Goal: Information Seeking & Learning: Check status

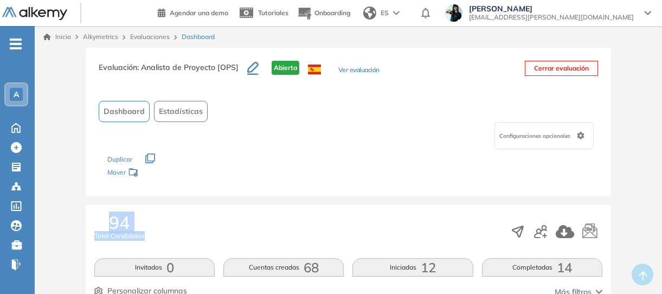
drag, startPoint x: 146, startPoint y: 223, endPoint x: 99, endPoint y: 219, distance: 47.3
click at [99, 219] on div "94 Total Candidatos" at bounding box center [348, 231] width 508 height 36
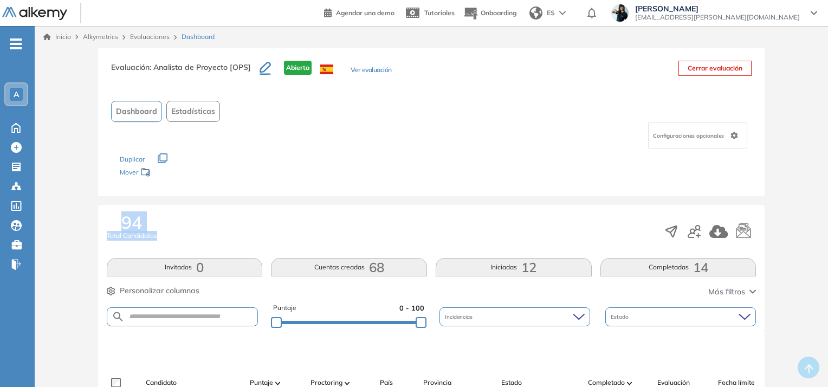
click at [180, 225] on div "94 Total Candidatos" at bounding box center [432, 231] width 650 height 36
drag, startPoint x: 153, startPoint y: 65, endPoint x: 228, endPoint y: 68, distance: 74.8
click at [228, 68] on span ": Analista de Proyecto [OPS]" at bounding box center [200, 67] width 101 height 10
click at [140, 34] on link "Evaluaciones" at bounding box center [150, 37] width 40 height 8
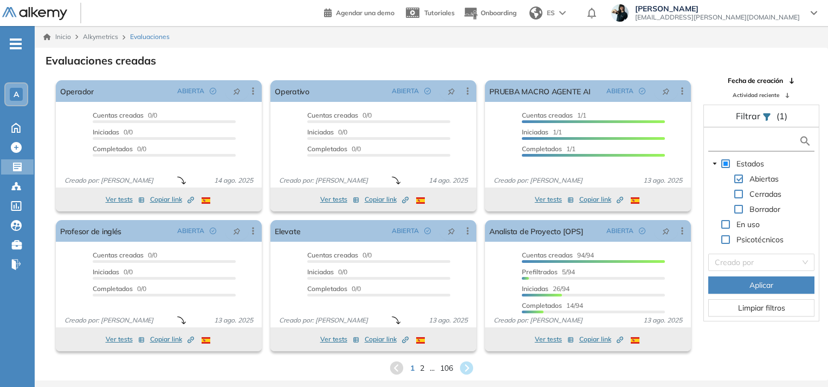
click at [665, 145] on input "text" at bounding box center [755, 140] width 88 height 11
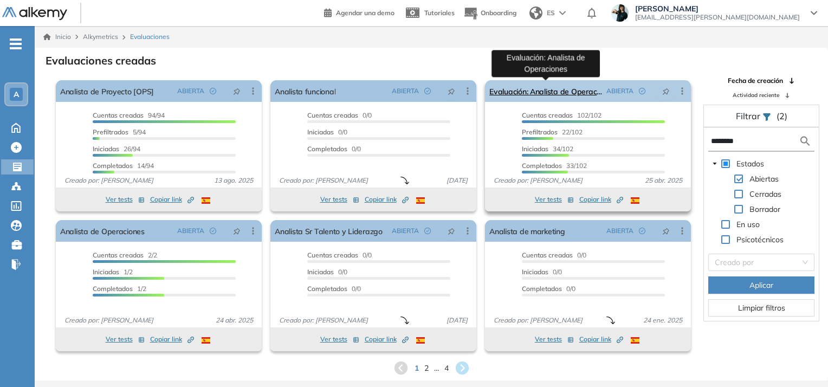
type input "********"
click at [539, 95] on link "Evaluación: Analista de Operaciones" at bounding box center [545, 91] width 113 height 22
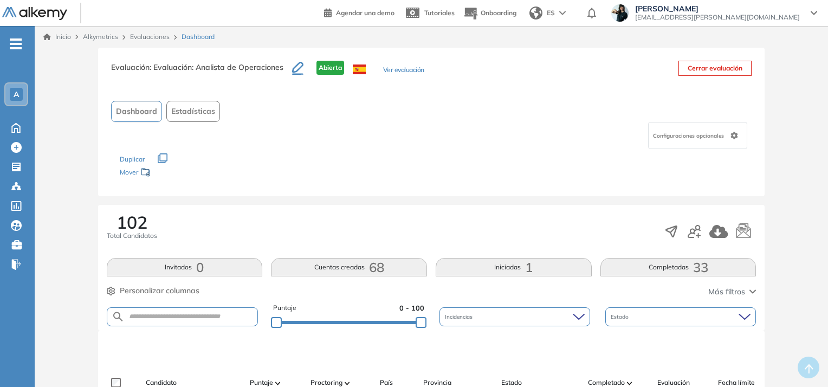
click at [390, 69] on button "Ver evaluación" at bounding box center [403, 70] width 41 height 11
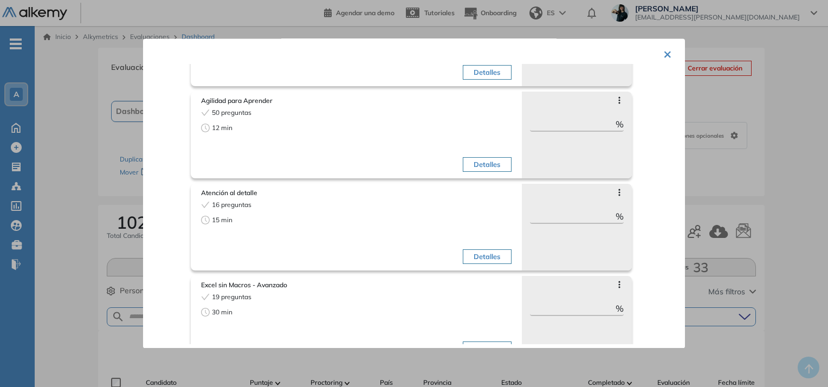
scroll to position [303, 0]
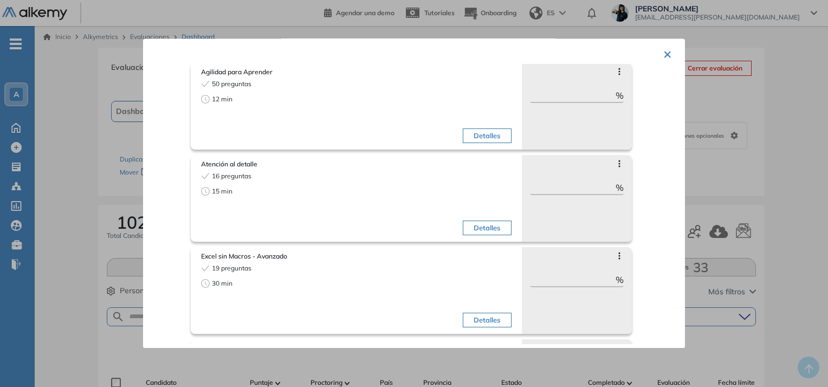
click at [663, 55] on button "×" at bounding box center [667, 53] width 9 height 21
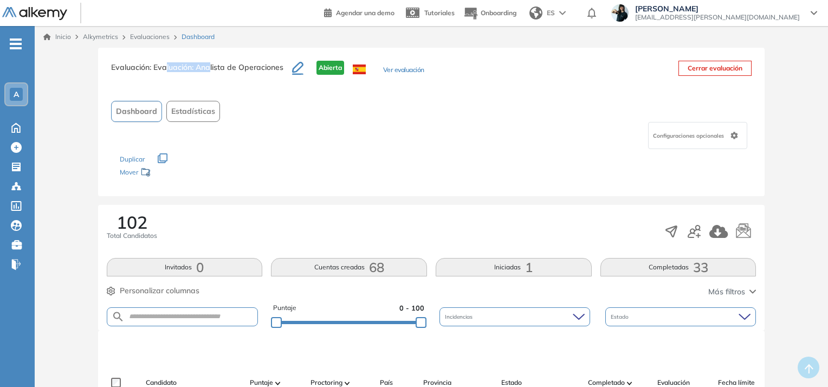
drag, startPoint x: 167, startPoint y: 66, endPoint x: 208, endPoint y: 66, distance: 41.2
click at [208, 66] on span ": Evaluación: Analista de Operaciones" at bounding box center [217, 67] width 134 height 10
click at [145, 38] on link "Evaluaciones" at bounding box center [150, 37] width 40 height 8
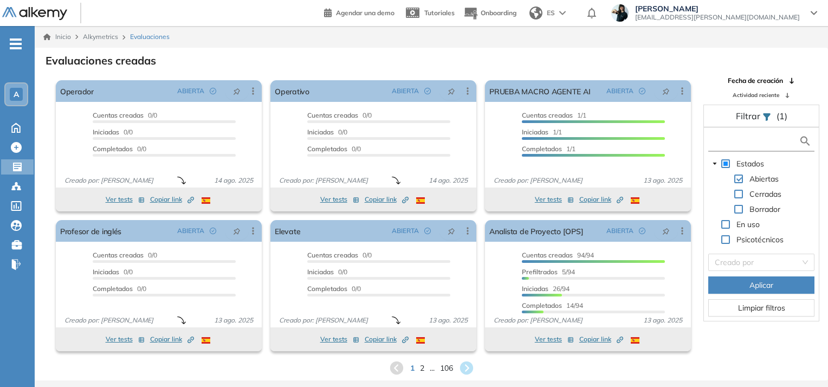
click at [665, 143] on input "text" at bounding box center [755, 140] width 88 height 11
type input "******"
click at [665, 283] on span "Aplicar" at bounding box center [761, 285] width 24 height 12
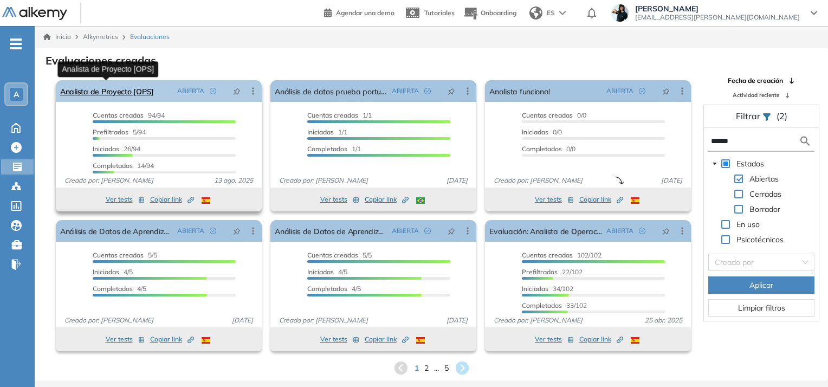
click at [143, 95] on link "Analista de Proyecto [OPS]" at bounding box center [107, 91] width 94 height 22
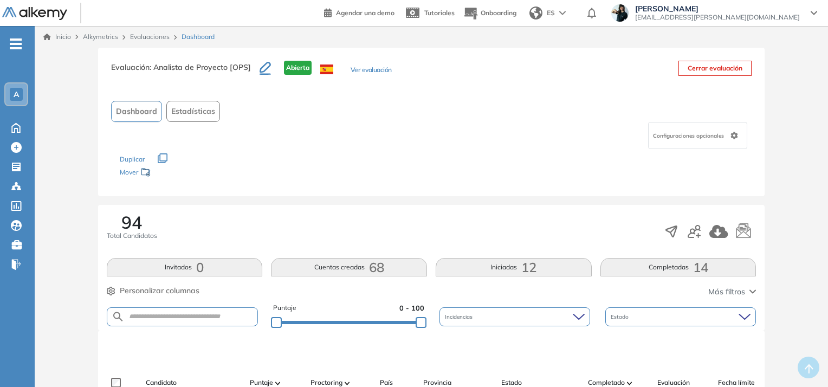
click at [381, 69] on button "Ver evaluación" at bounding box center [371, 70] width 41 height 11
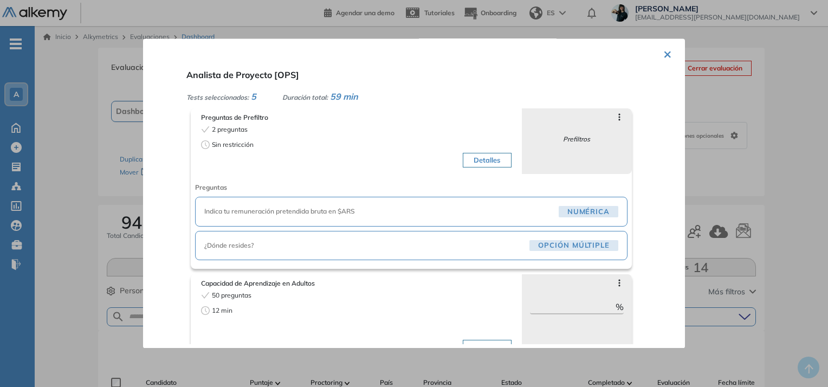
click at [241, 243] on span "¿Dónde resides?" at bounding box center [364, 246] width 321 height 10
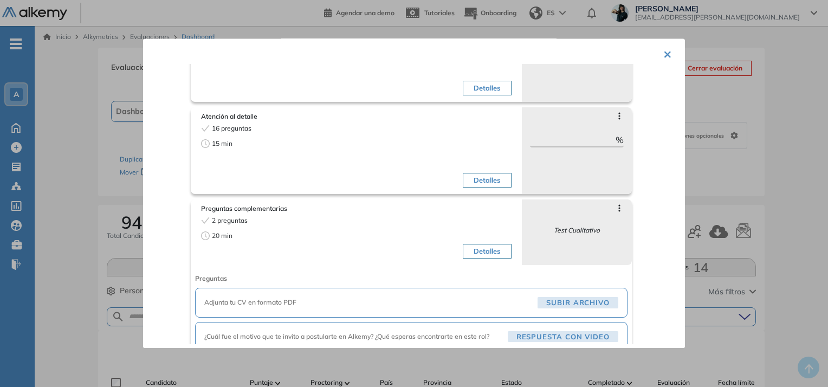
scroll to position [371, 0]
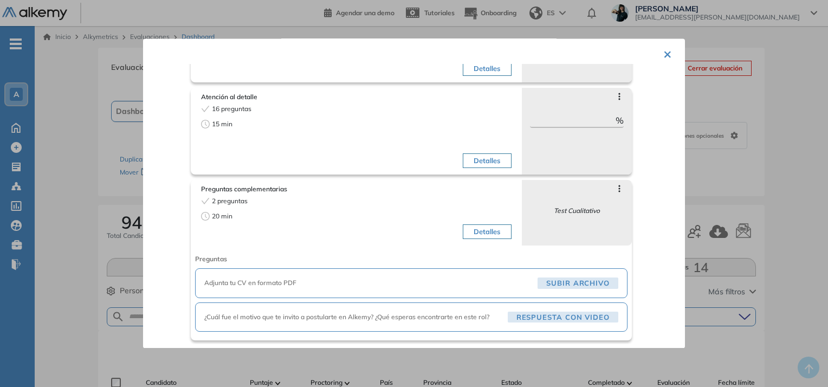
click at [663, 55] on button "×" at bounding box center [667, 53] width 9 height 21
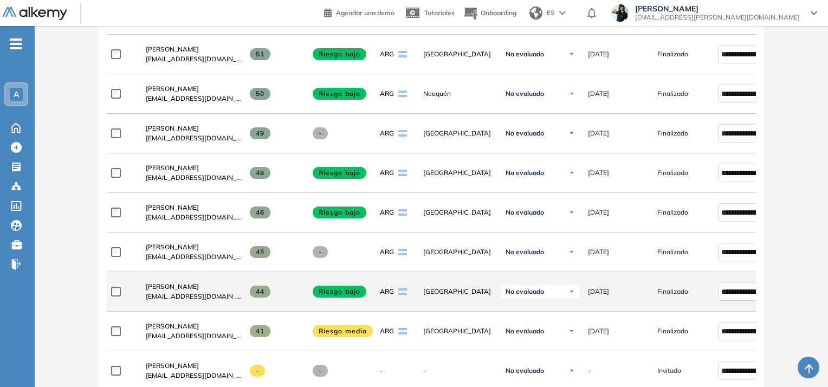
scroll to position [564, 0]
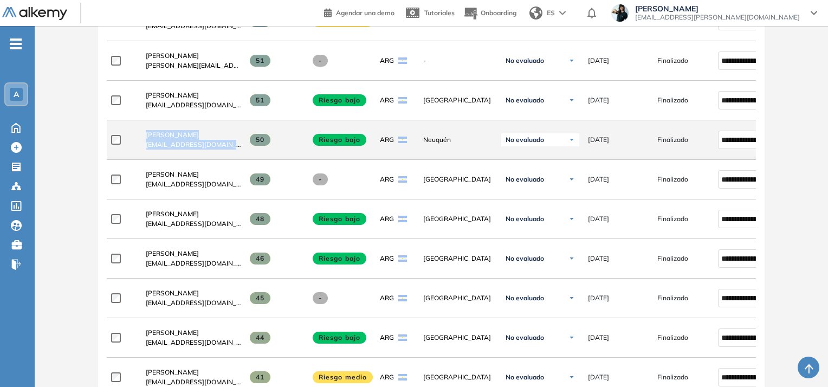
drag, startPoint x: 232, startPoint y: 147, endPoint x: 132, endPoint y: 152, distance: 99.8
click at [132, 152] on div "**********" at bounding box center [471, 140] width 728 height 40
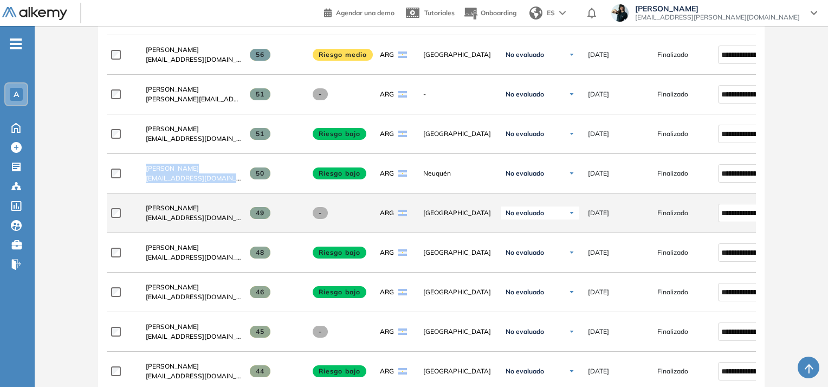
scroll to position [434, 0]
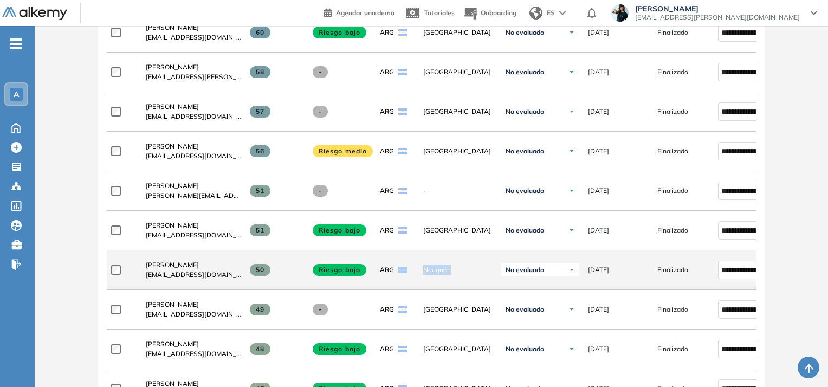
drag, startPoint x: 442, startPoint y: 273, endPoint x: 412, endPoint y: 275, distance: 30.4
click at [412, 275] on div "**********" at bounding box center [471, 270] width 728 height 40
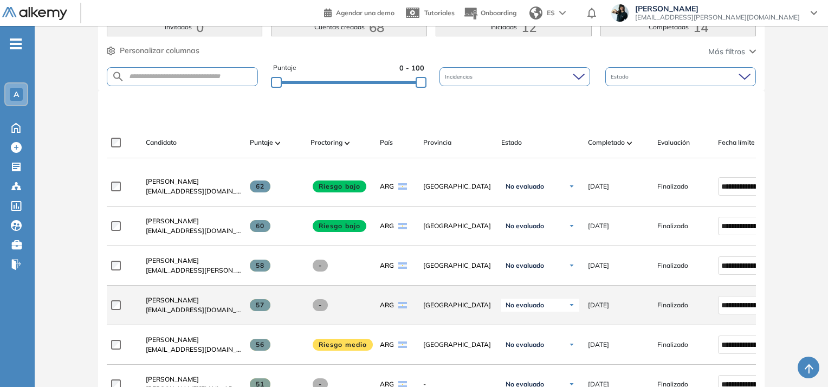
scroll to position [260, 0]
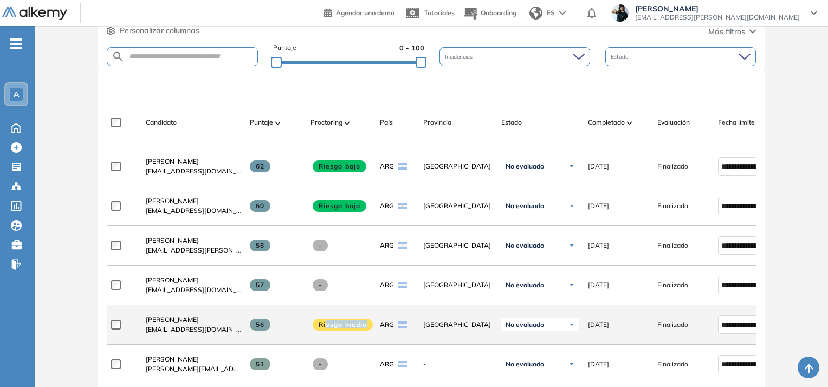
drag, startPoint x: 326, startPoint y: 326, endPoint x: 366, endPoint y: 326, distance: 40.6
click at [366, 293] on span "Riesgo medio" at bounding box center [343, 325] width 61 height 12
